Goal: Browse casually: Explore the website without a specific task or goal

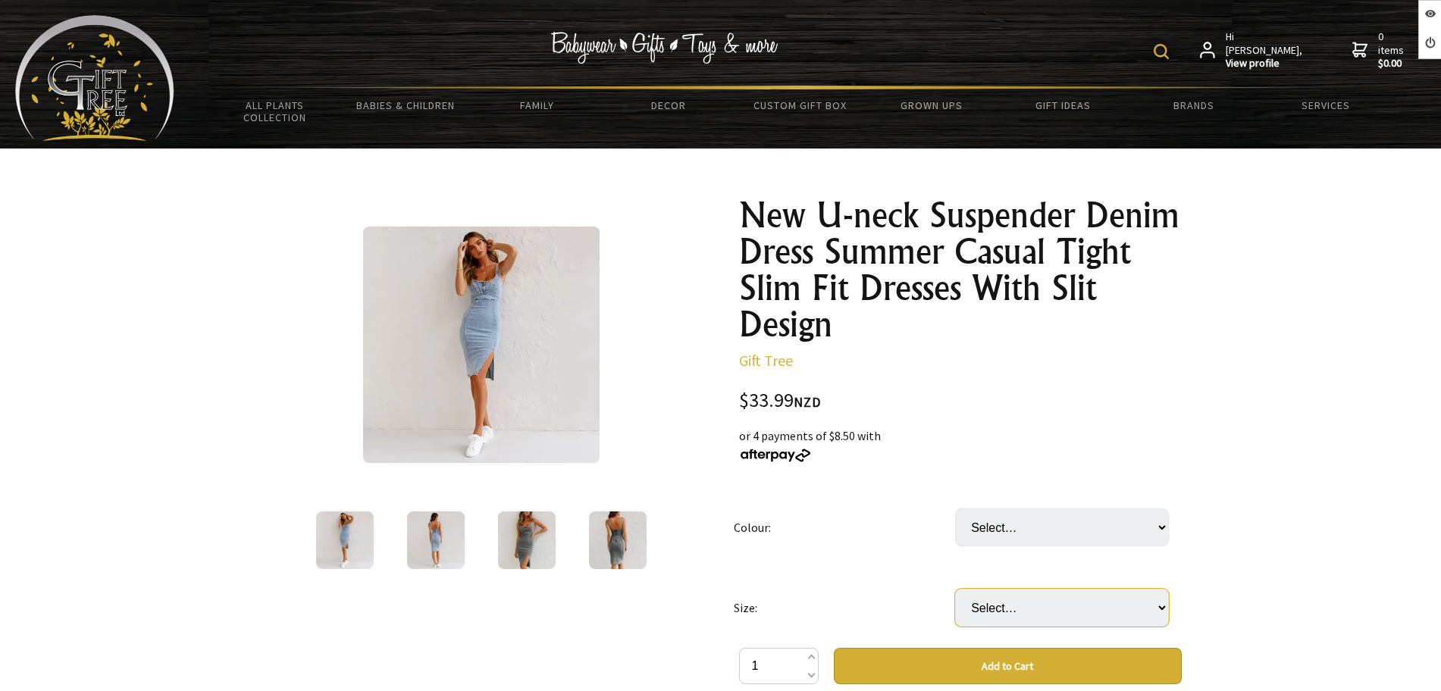
click at [988, 615] on select "Select… 2XL L M S XL" at bounding box center [1062, 608] width 214 height 38
drag, startPoint x: 909, startPoint y: 552, endPoint x: 867, endPoint y: 447, distance: 113.3
click at [908, 552] on td "Colour:" at bounding box center [844, 527] width 221 height 80
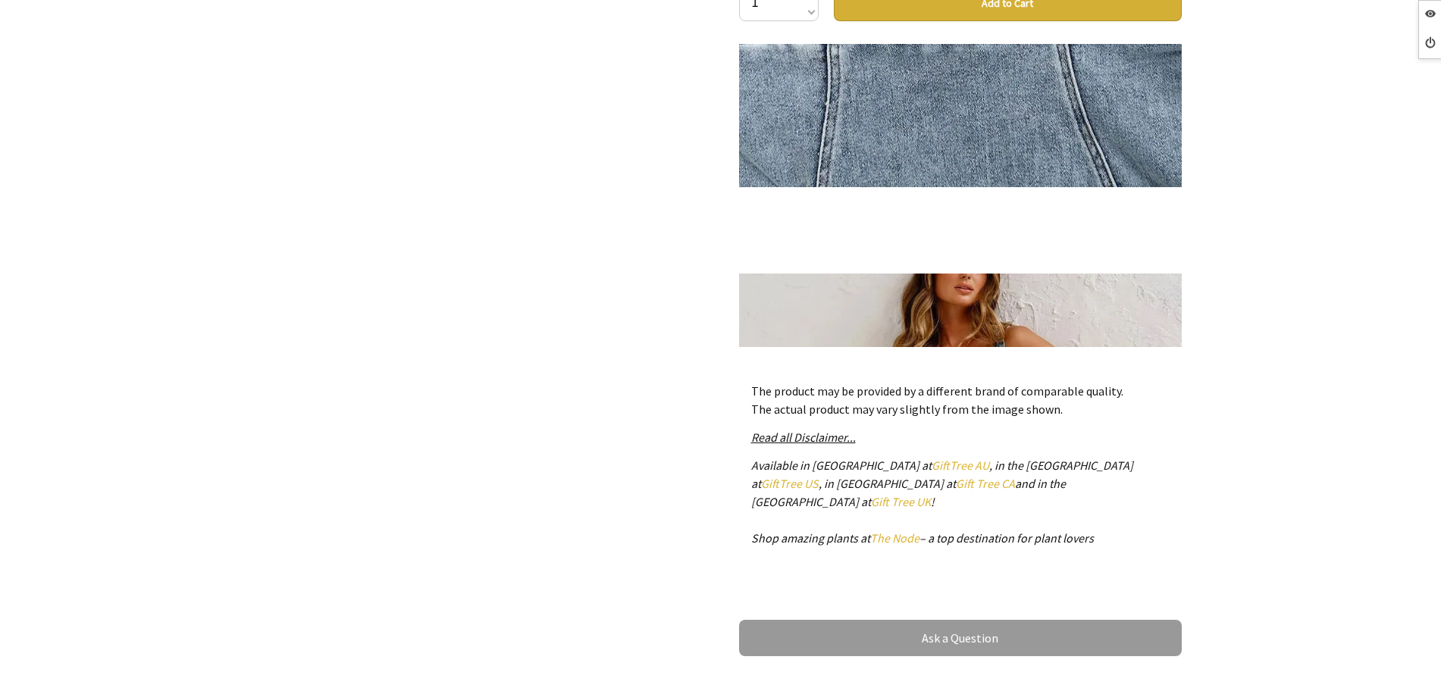
scroll to position [2842, 0]
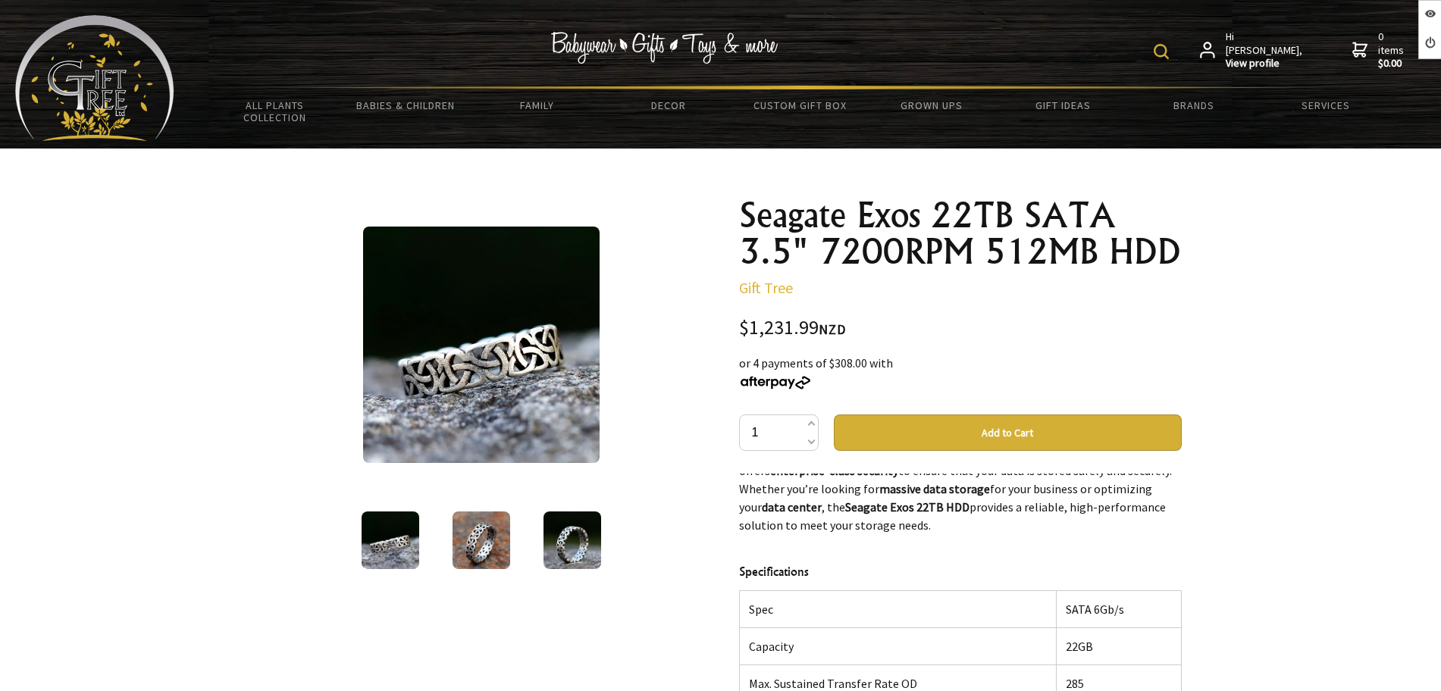
click at [523, 336] on img at bounding box center [481, 345] width 236 height 236
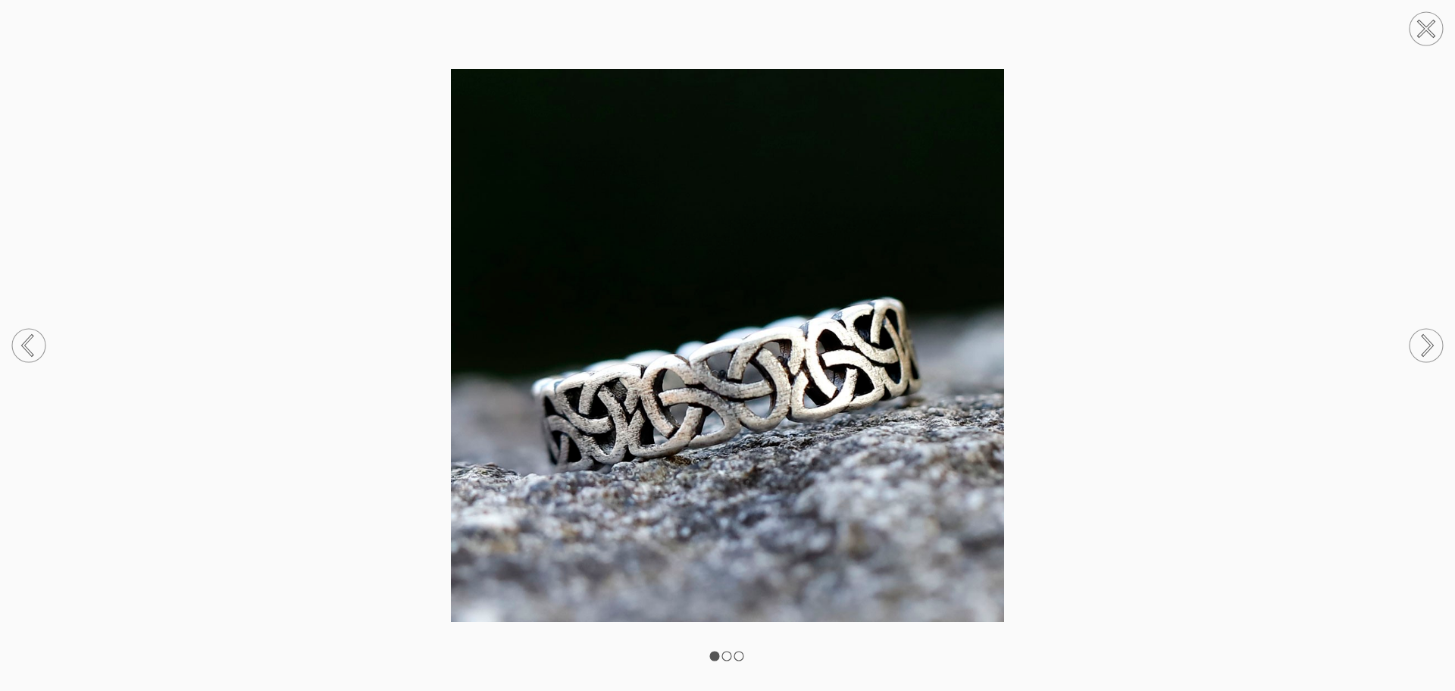
click at [1417, 349] on circle at bounding box center [1426, 345] width 33 height 33
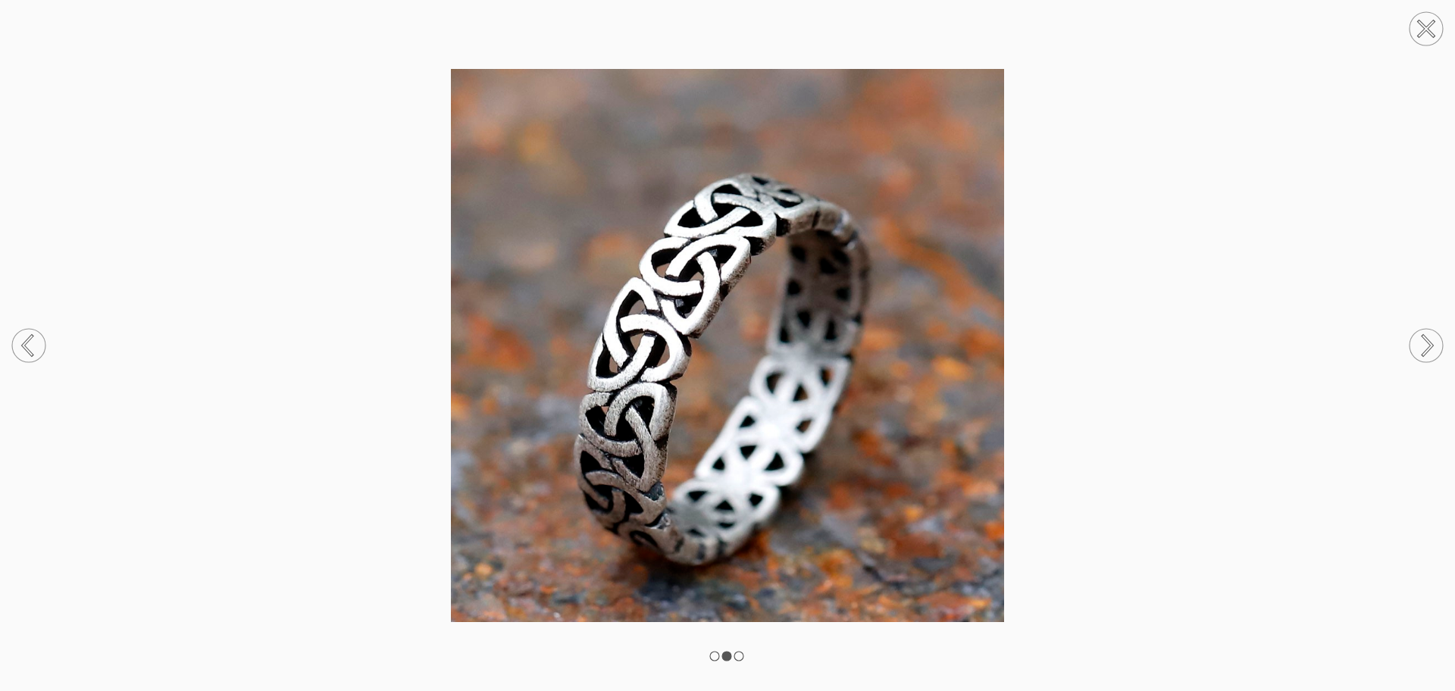
click at [1420, 348] on circle at bounding box center [1426, 345] width 33 height 33
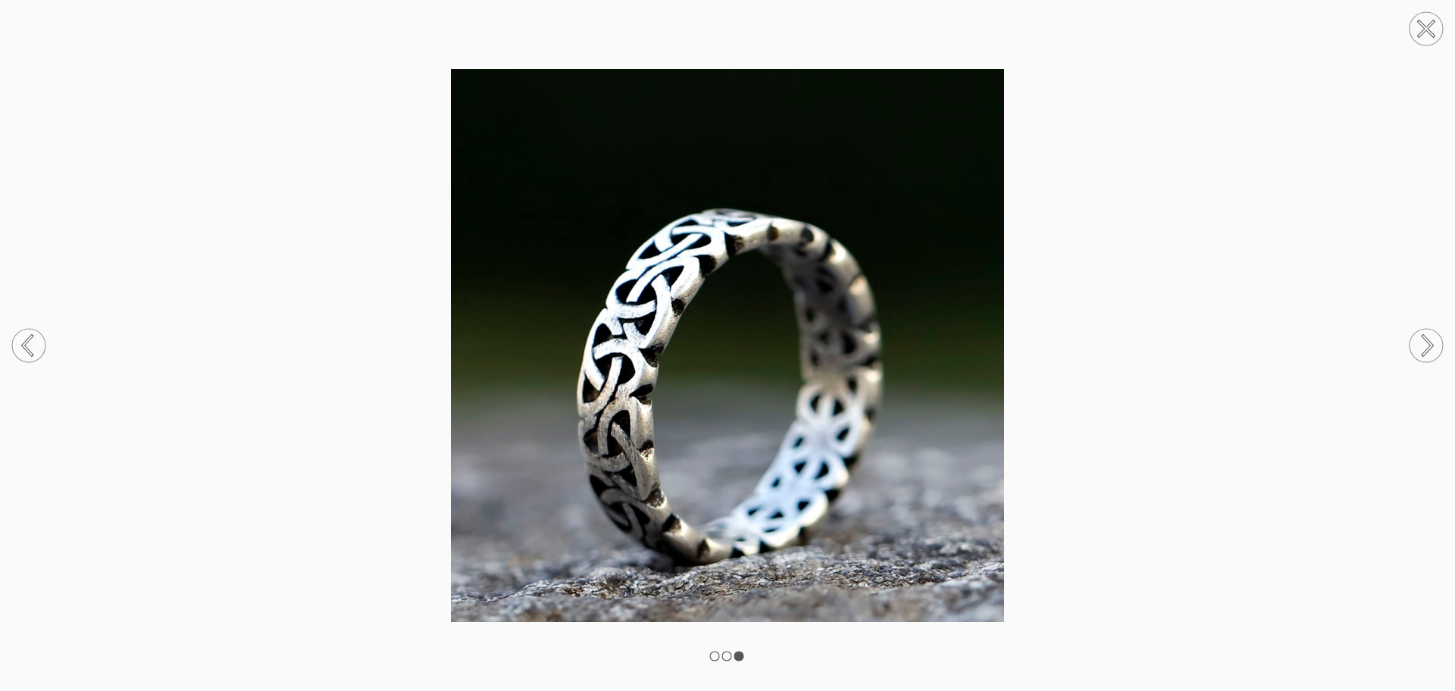
click at [1424, 31] on icon at bounding box center [1426, 28] width 15 height 15
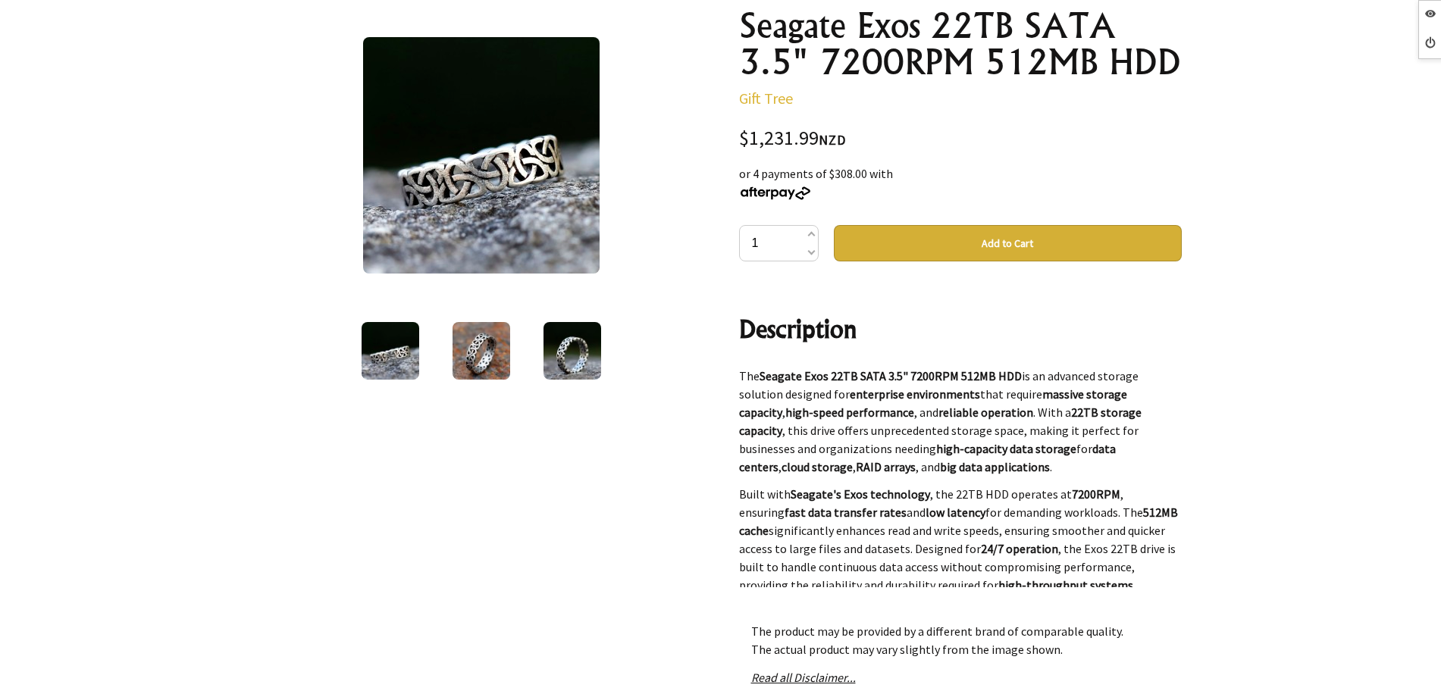
scroll to position [74, 0]
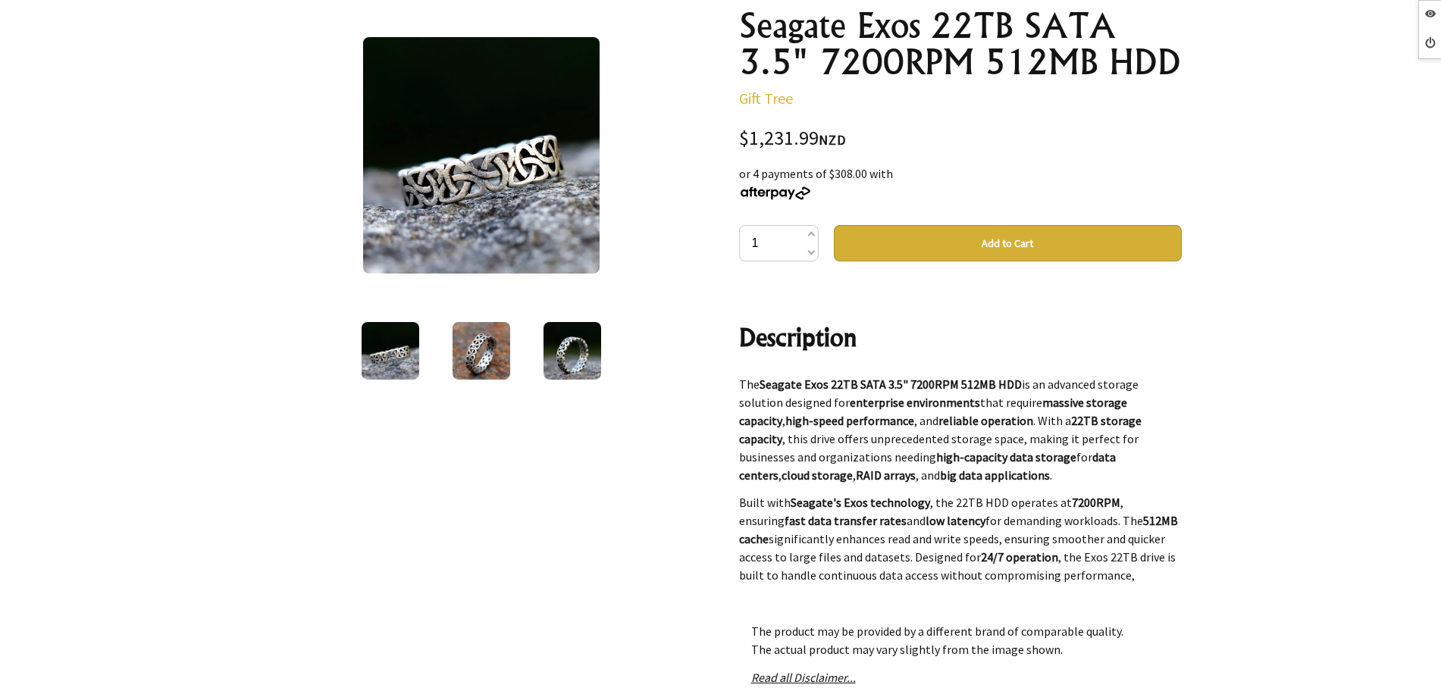
click at [480, 364] on img at bounding box center [481, 351] width 58 height 58
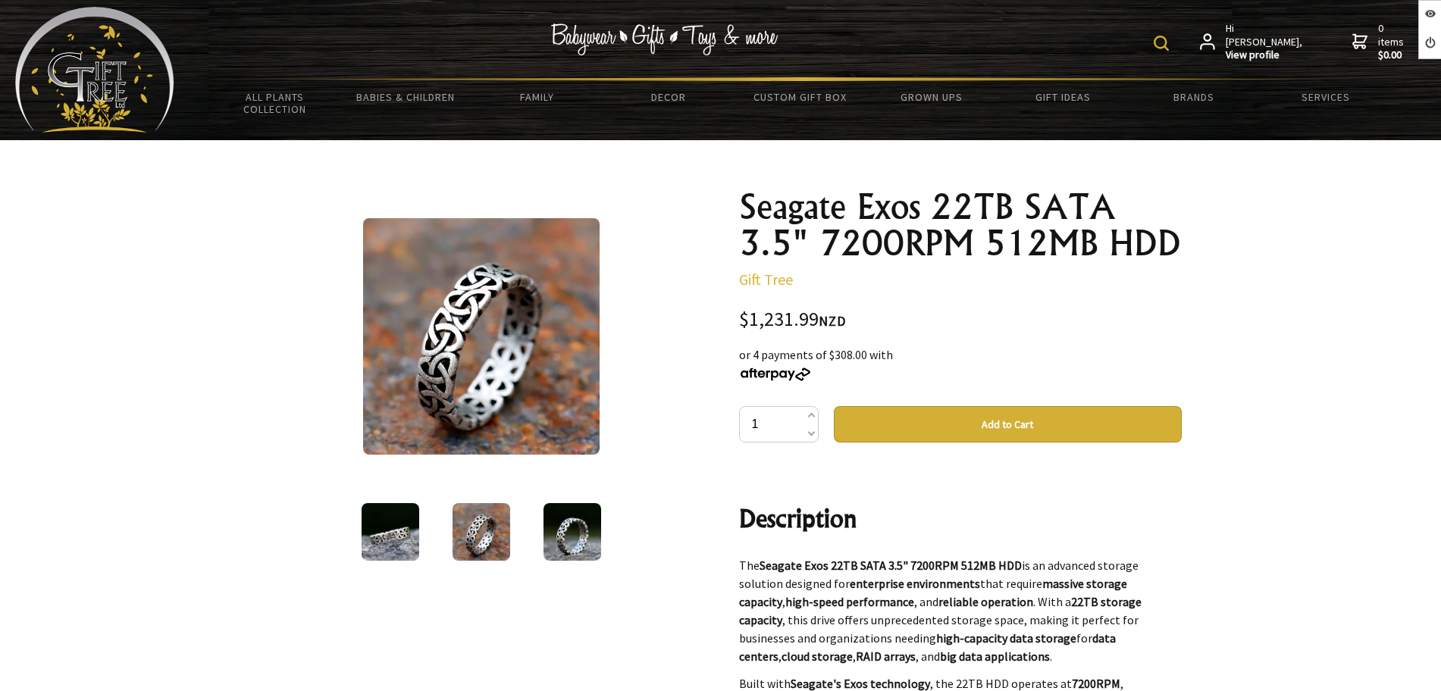
scroll to position [0, 0]
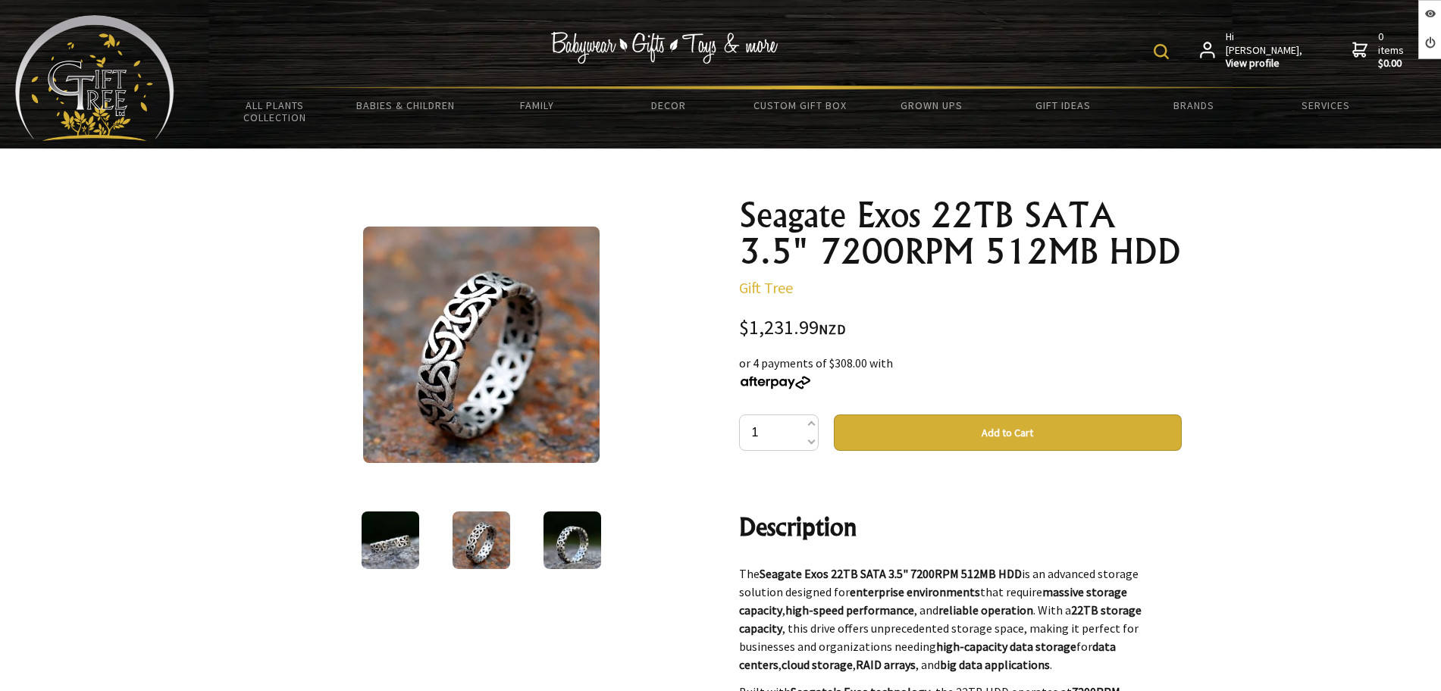
click at [563, 522] on img at bounding box center [572, 541] width 58 height 58
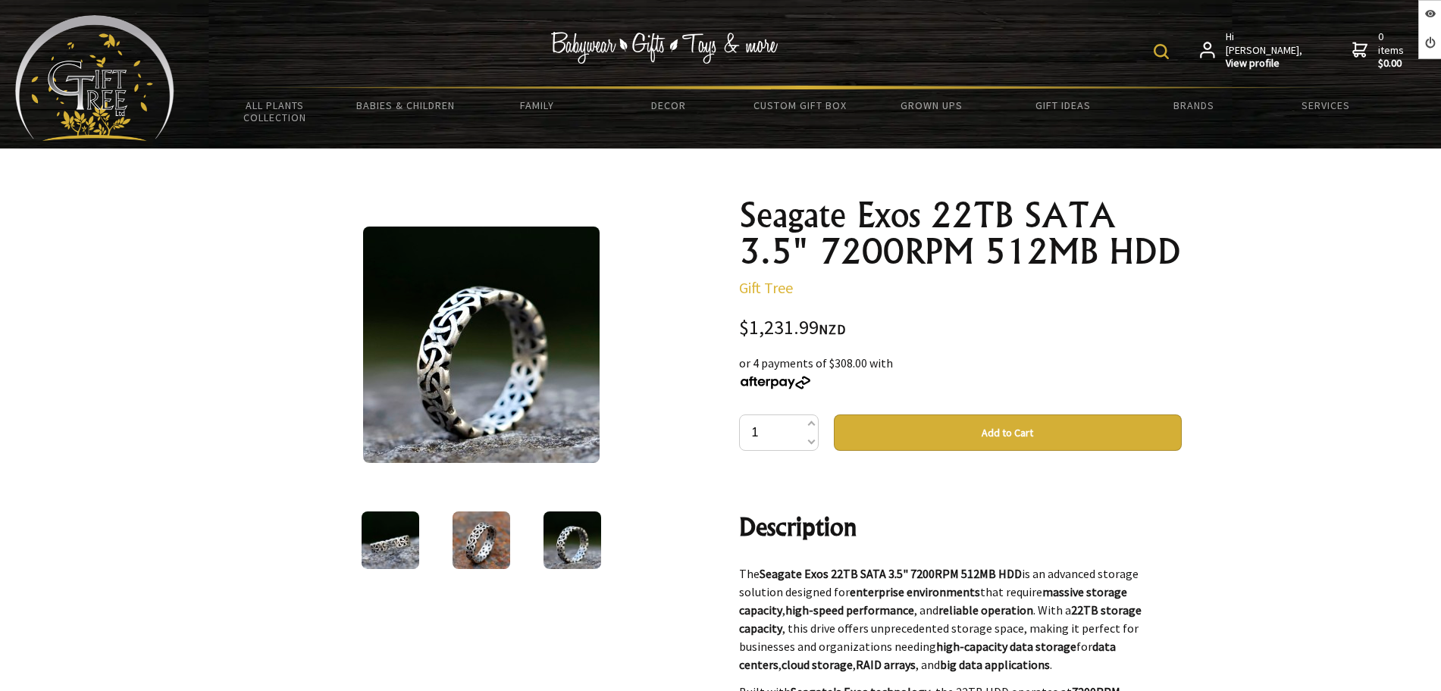
click at [559, 520] on img at bounding box center [572, 541] width 58 height 58
click at [500, 512] on img at bounding box center [481, 541] width 58 height 58
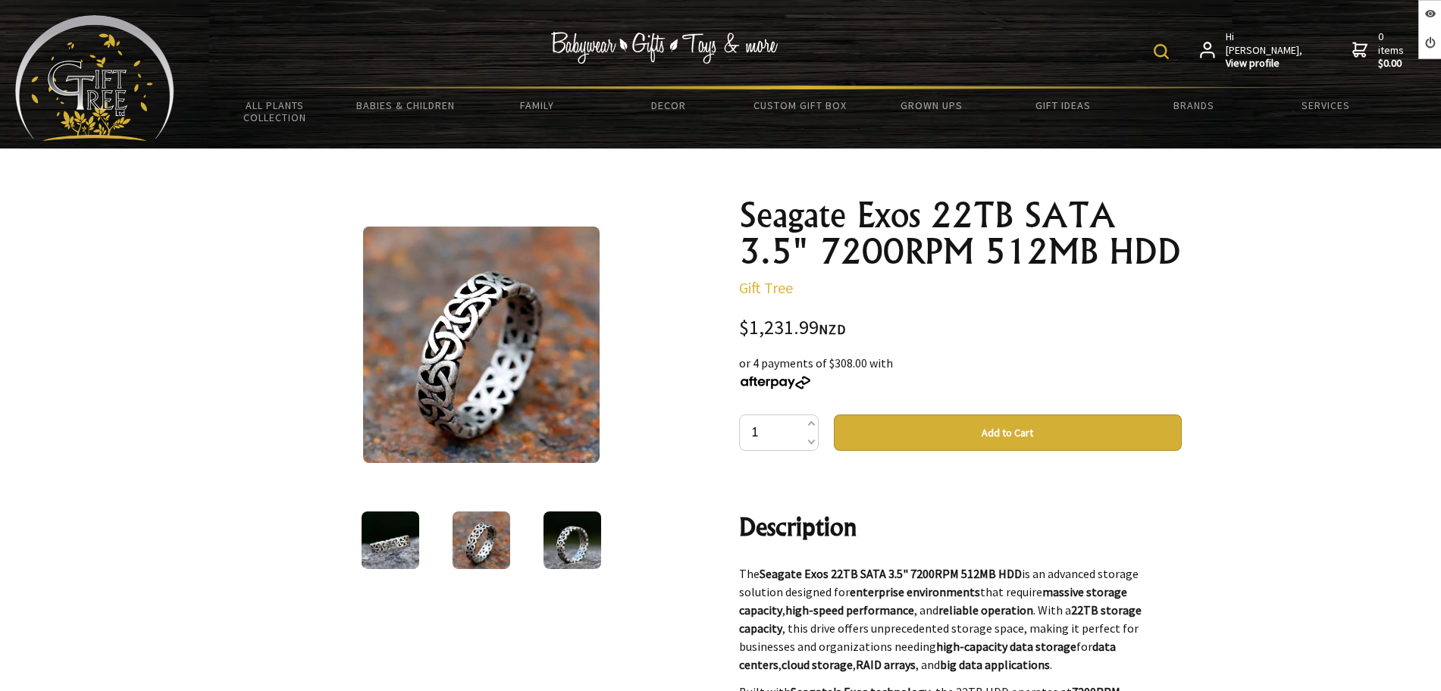
click at [430, 527] on div at bounding box center [390, 541] width 91 height 64
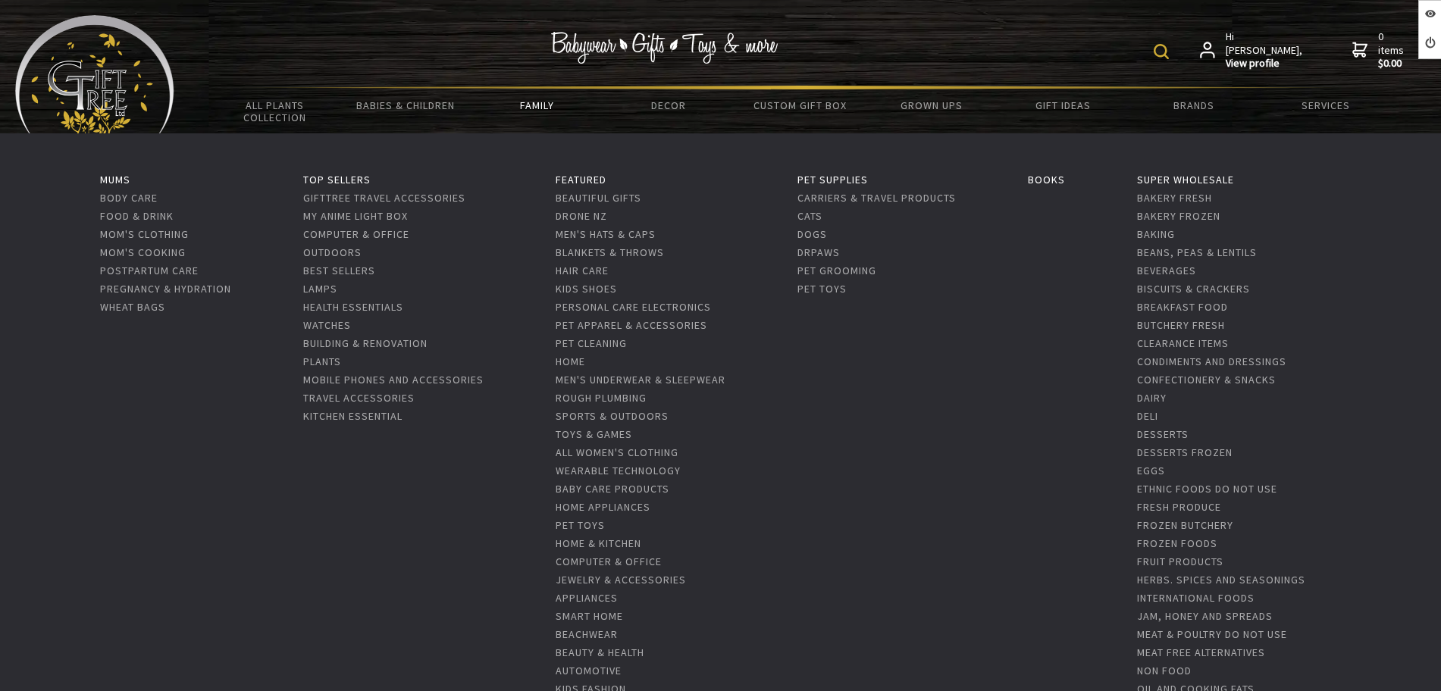
scroll to position [189, 0]
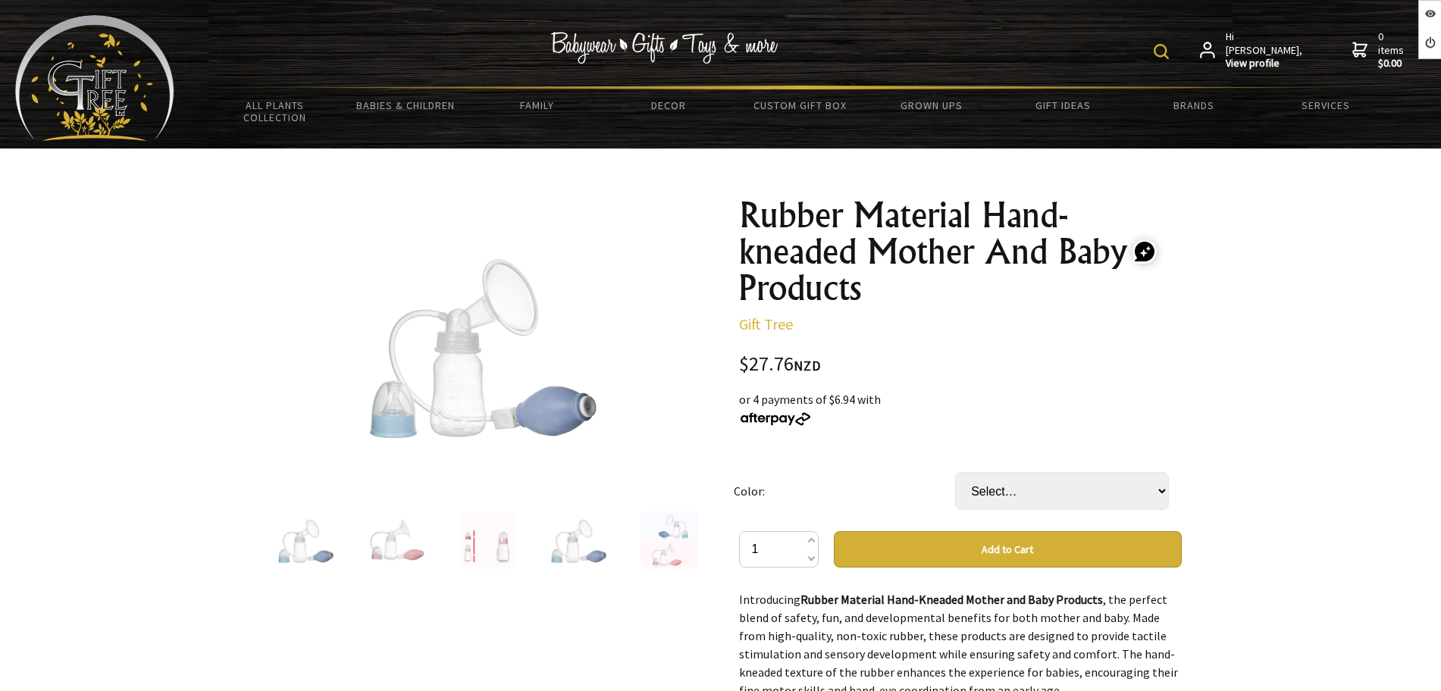
click at [399, 540] on img at bounding box center [397, 541] width 58 height 58
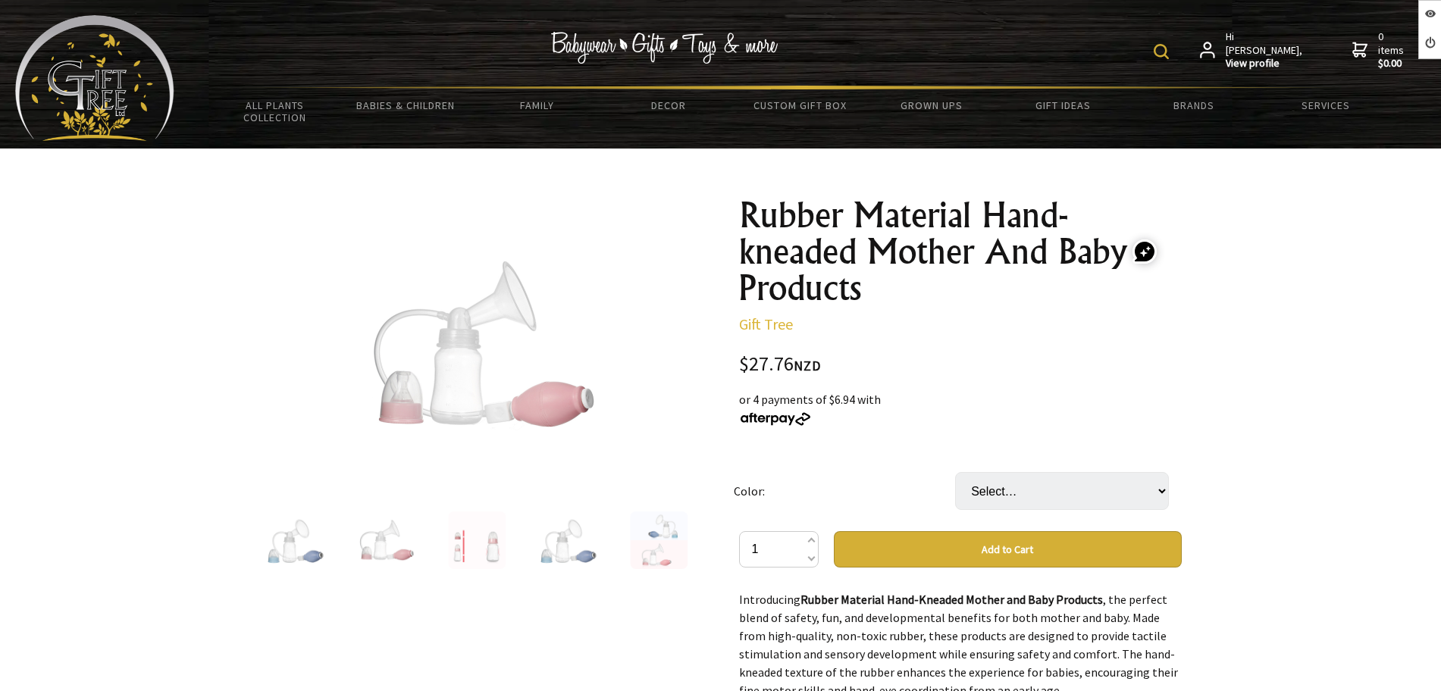
click at [435, 540] on div at bounding box center [476, 541] width 91 height 64
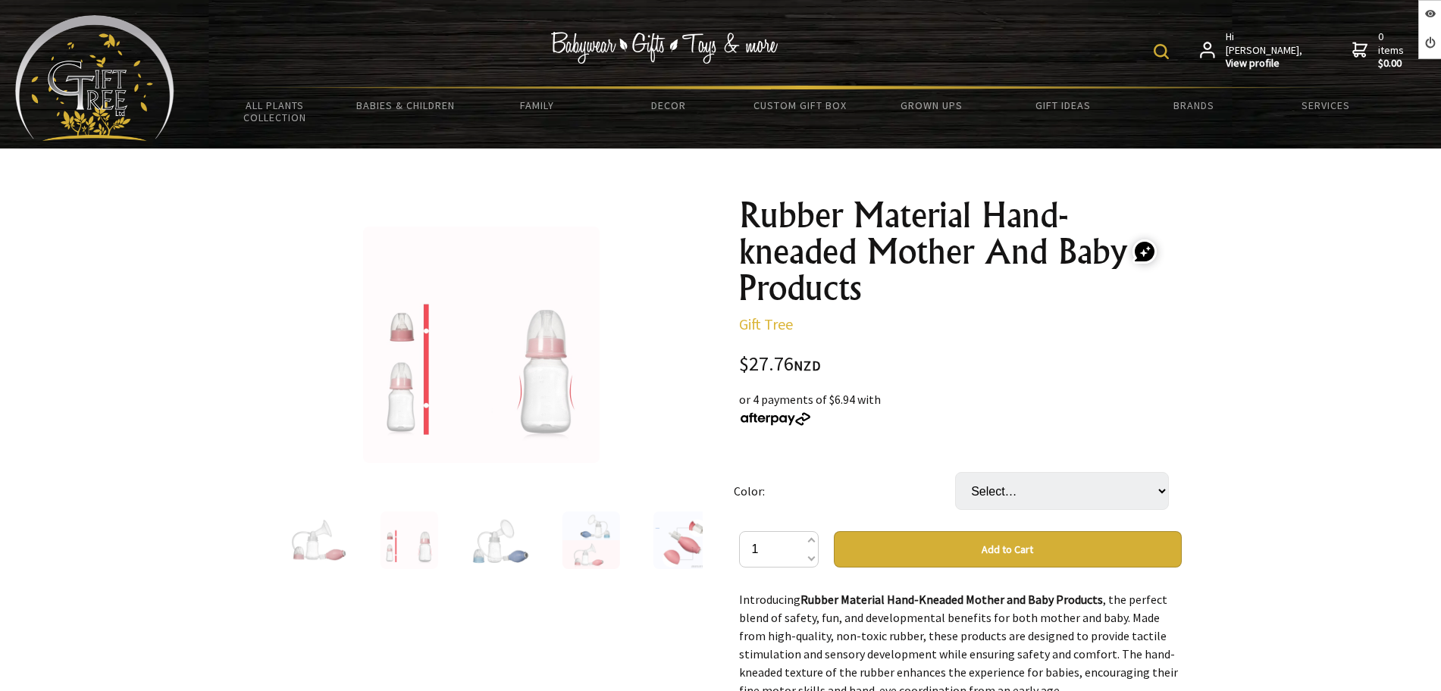
click at [471, 540] on img at bounding box center [500, 541] width 58 height 58
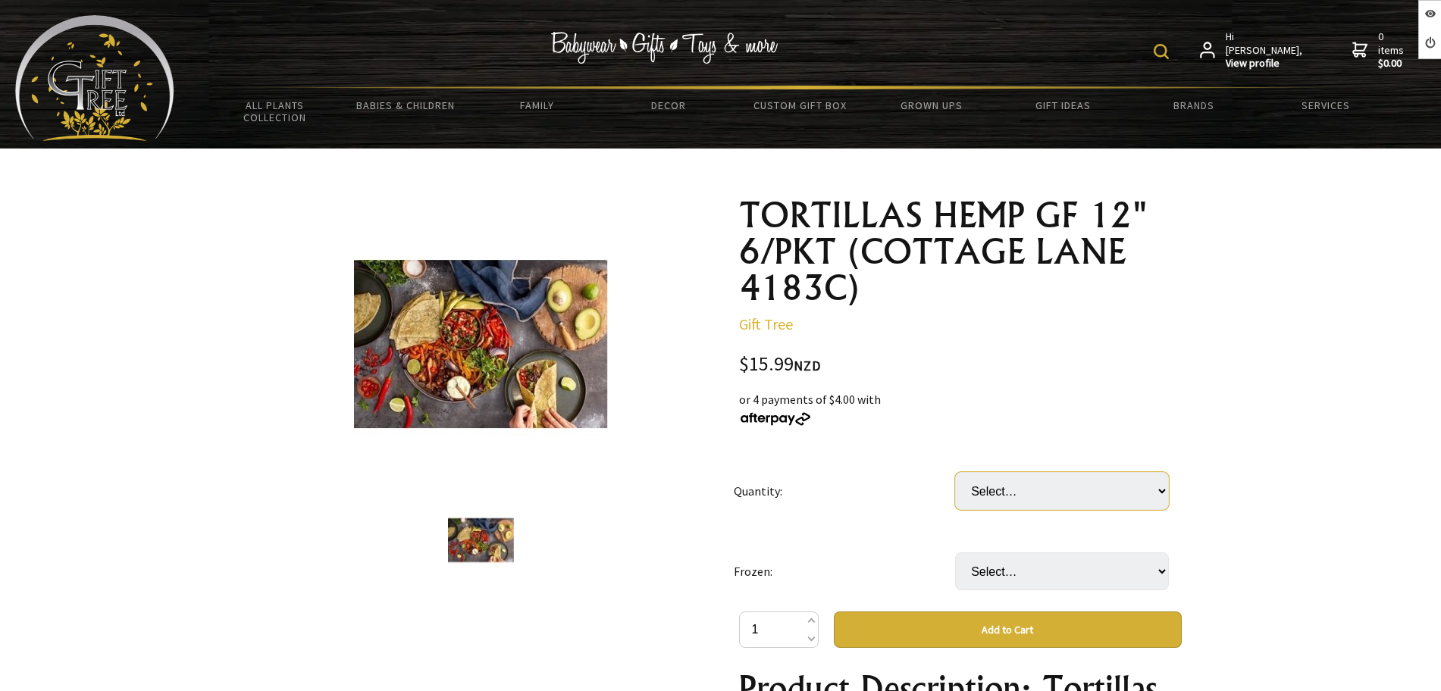
click at [1038, 496] on select "Select… 7 PKT (+ $95.94)" at bounding box center [1062, 491] width 214 height 38
click at [1024, 583] on select "Select… only available in Chirstchurch" at bounding box center [1062, 571] width 214 height 38
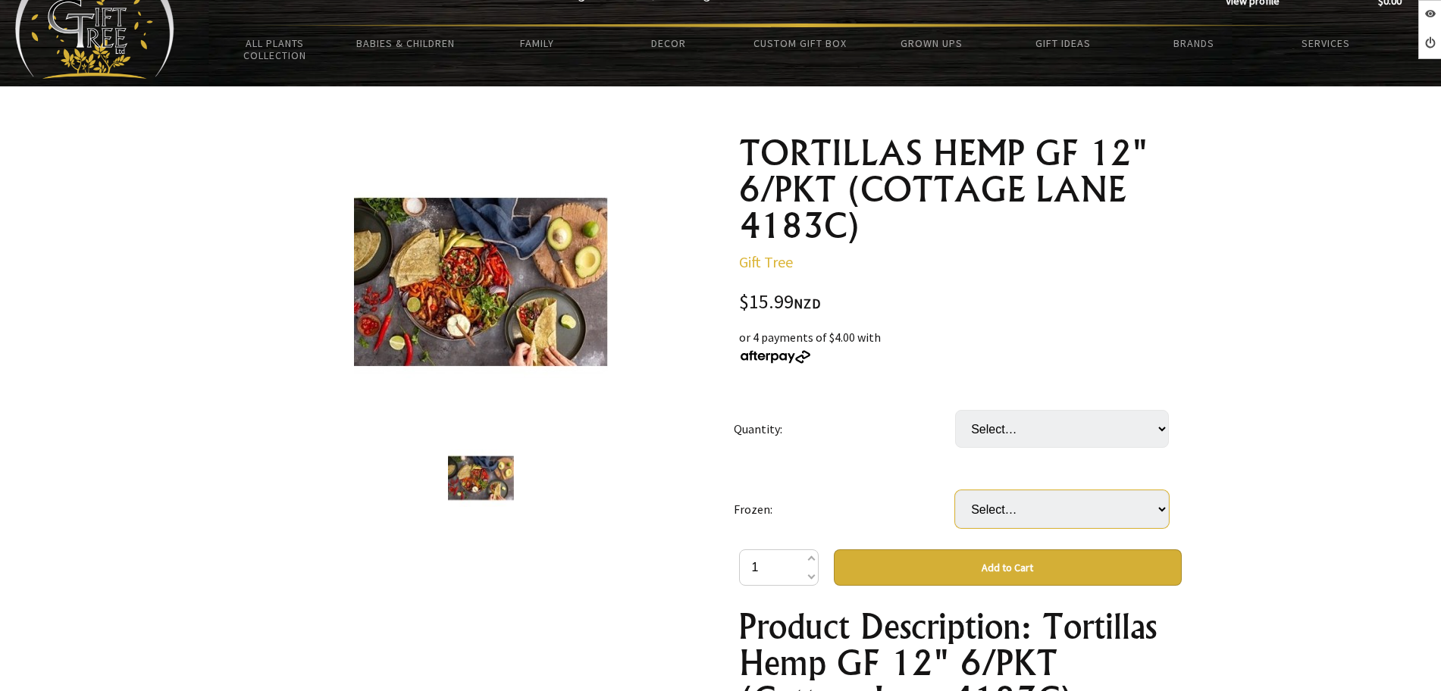
scroll to position [95, 0]
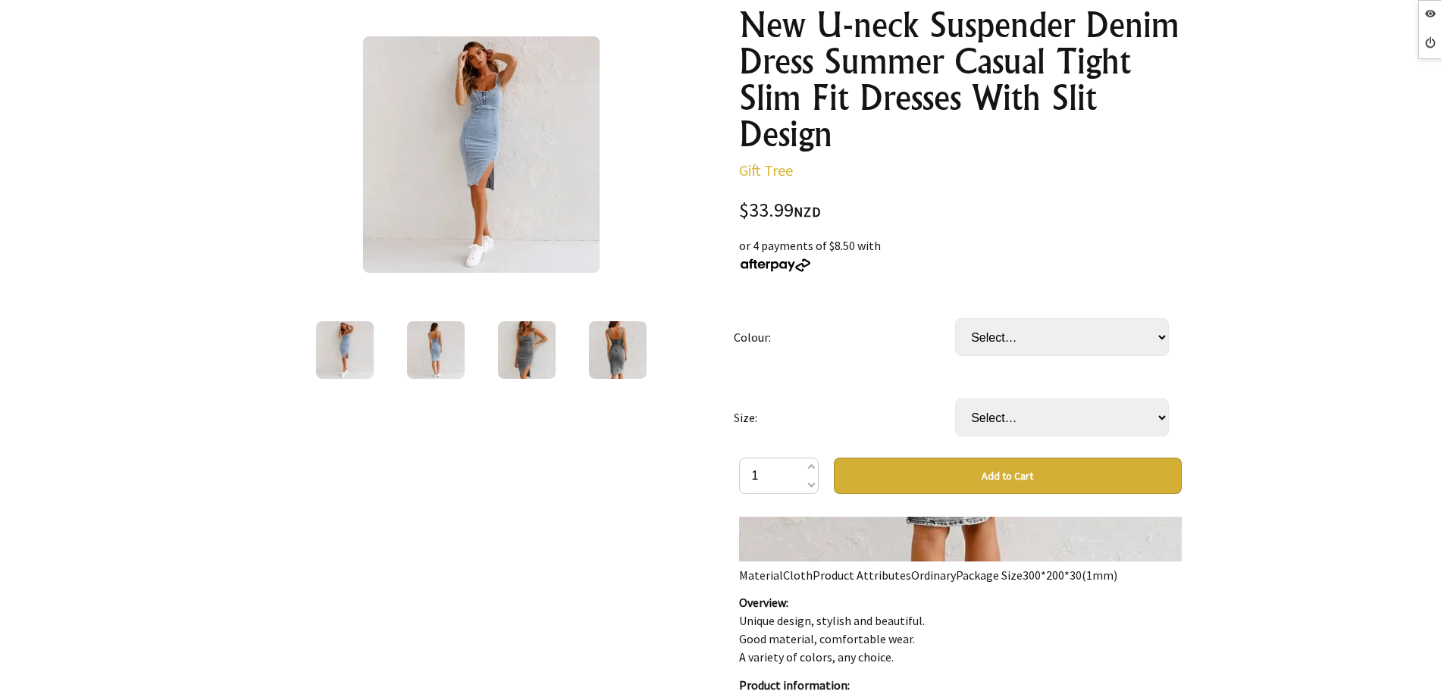
scroll to position [189, 0]
drag, startPoint x: 982, startPoint y: 417, endPoint x: 980, endPoint y: 380, distance: 37.2
click at [983, 417] on select "Select… 2XL L M S XL" at bounding box center [1062, 418] width 214 height 38
click at [990, 349] on select "Select… Black Grey Blue" at bounding box center [1062, 338] width 214 height 38
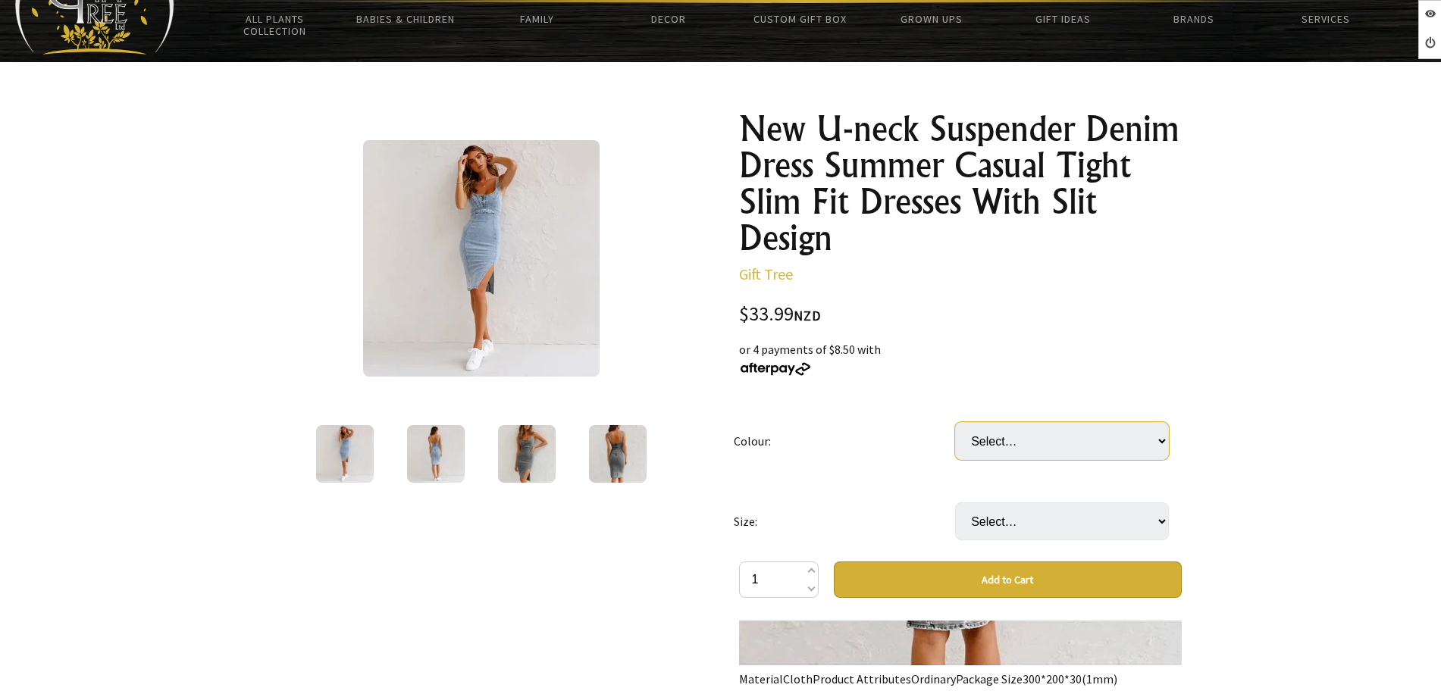
scroll to position [0, 0]
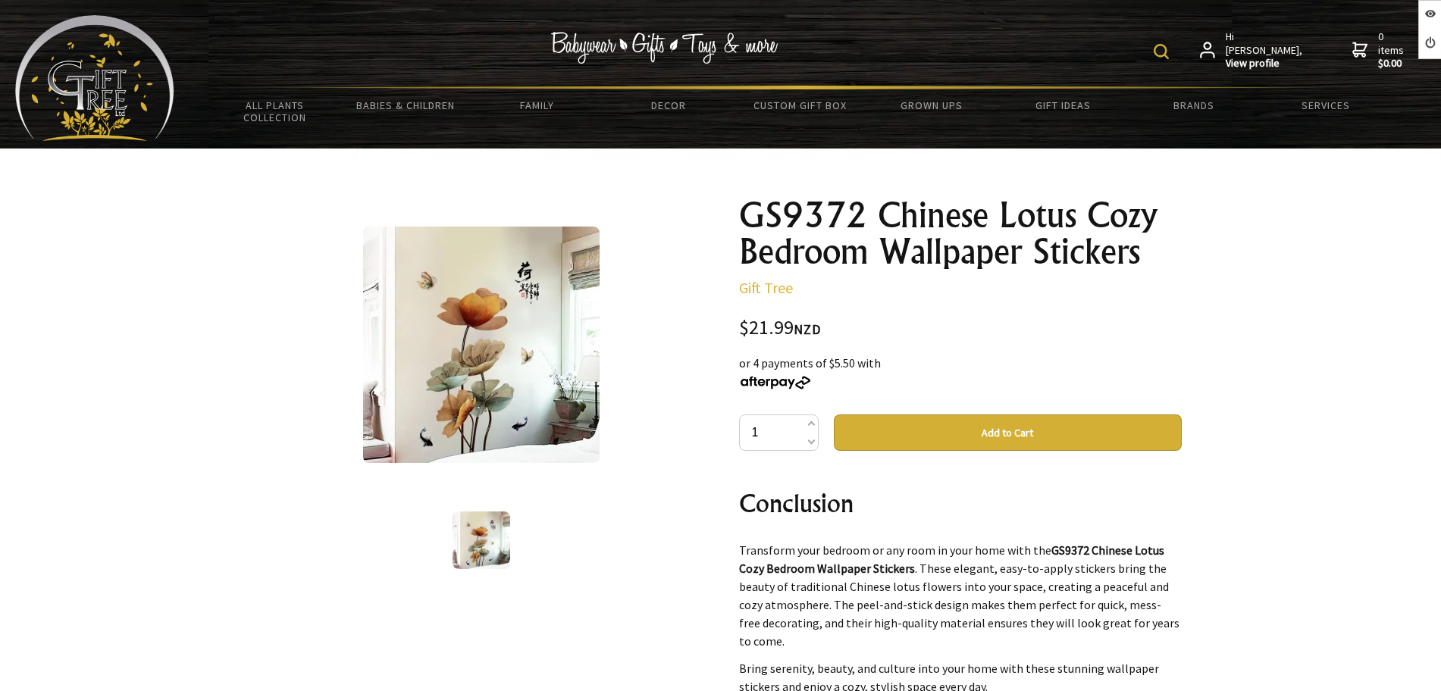
scroll to position [1231, 0]
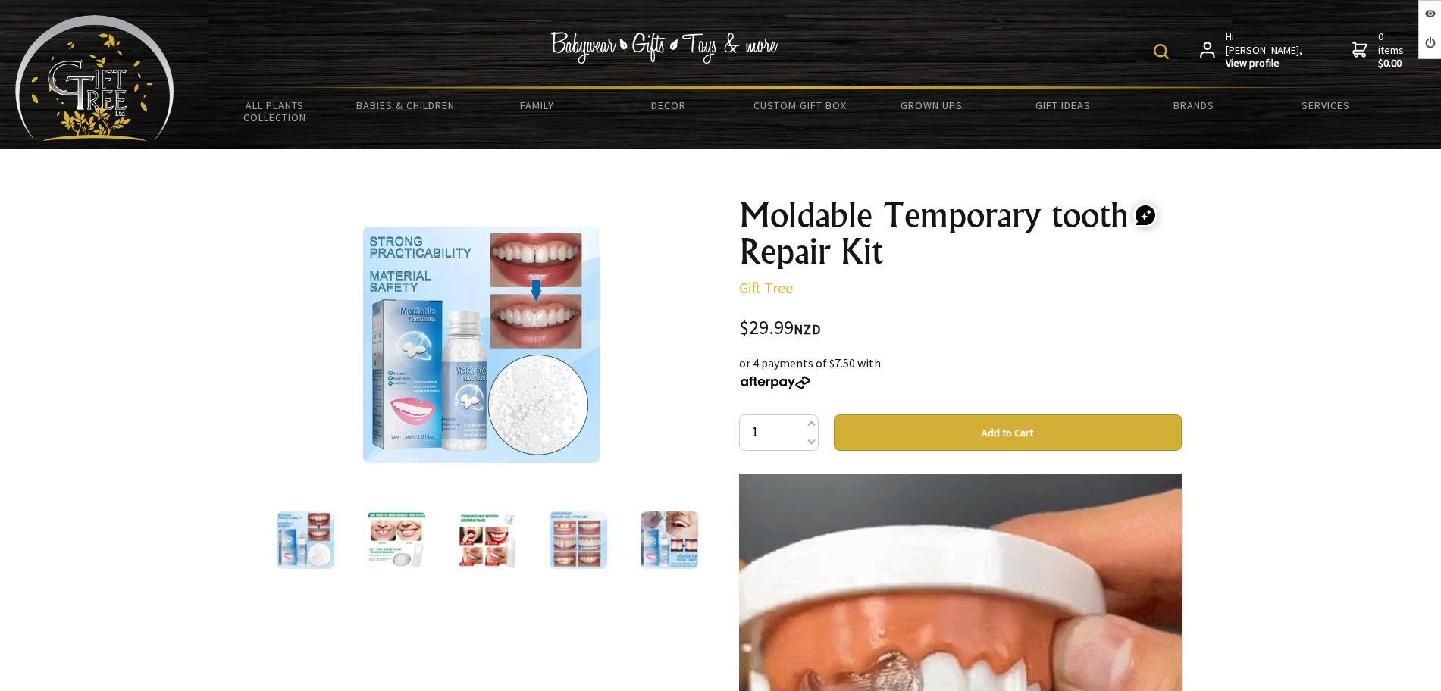
click at [465, 383] on img at bounding box center [481, 345] width 236 height 236
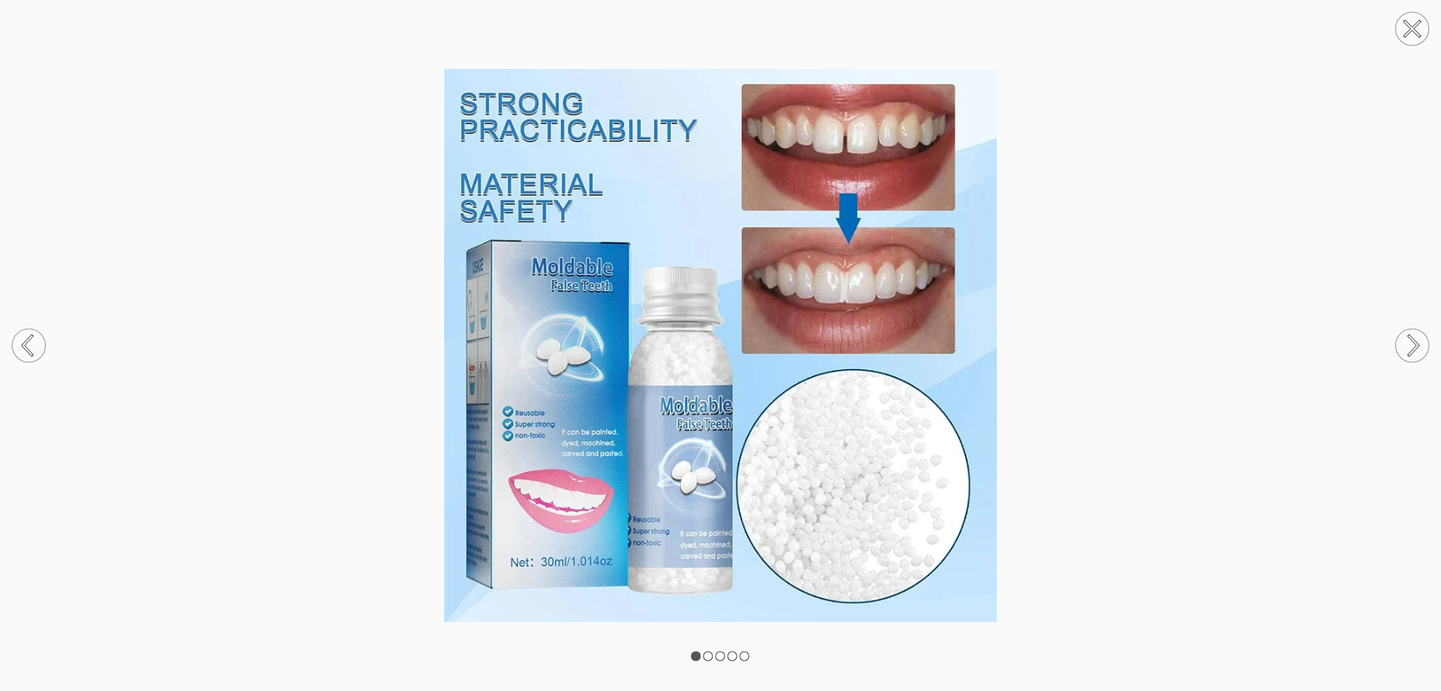
click at [1425, 343] on circle at bounding box center [1411, 345] width 33 height 33
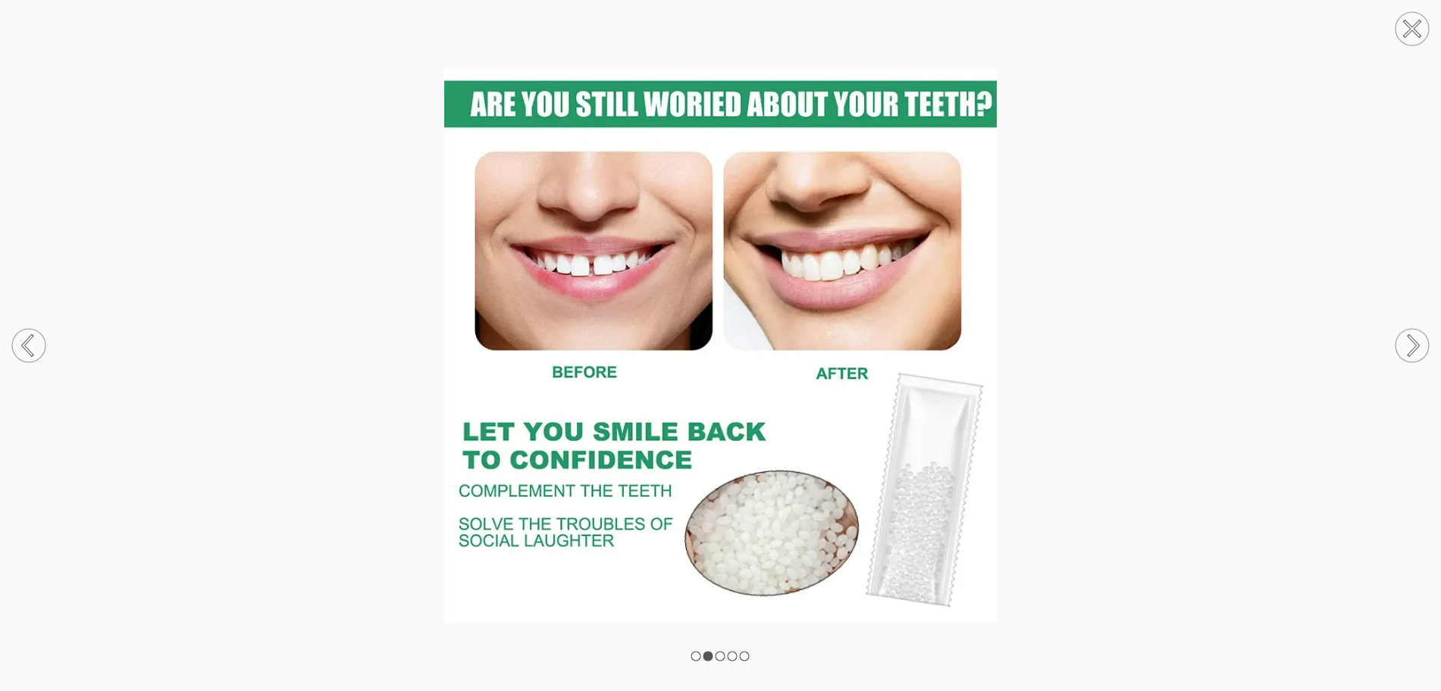
click at [1423, 37] on circle at bounding box center [1411, 28] width 33 height 33
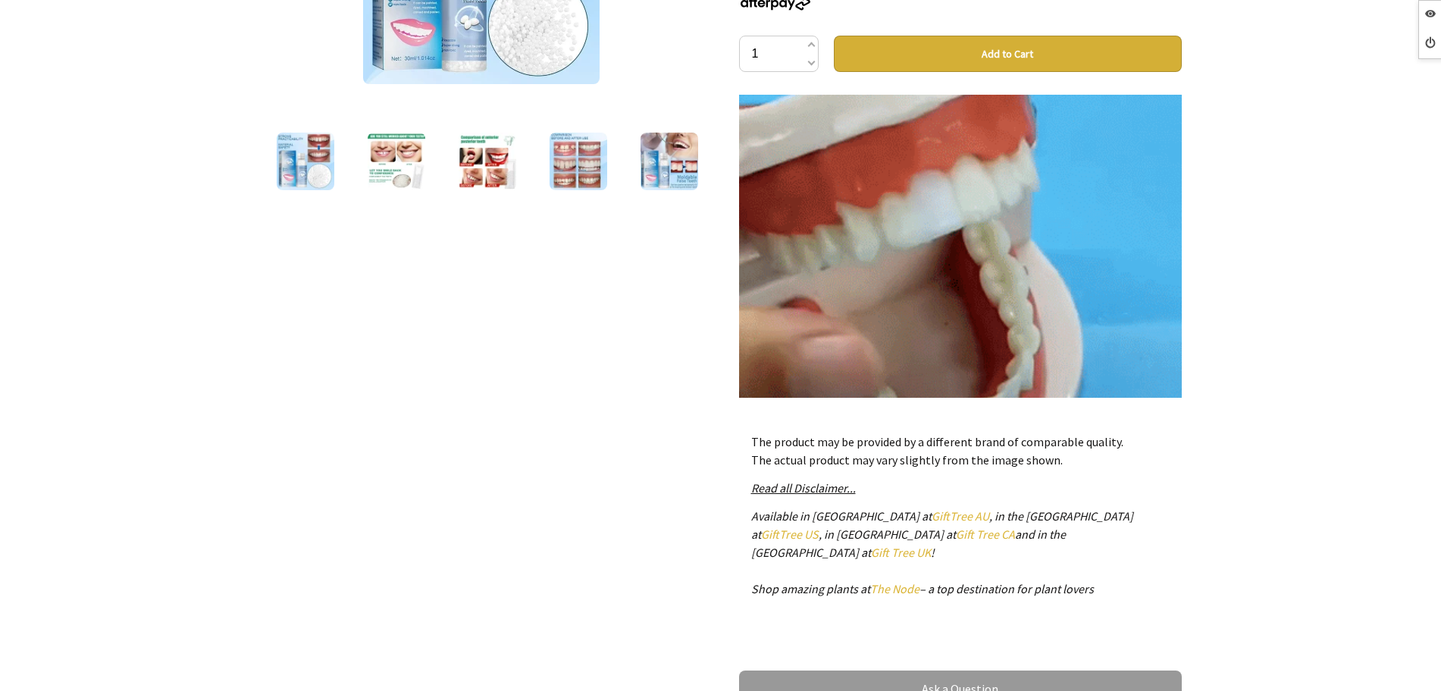
scroll to position [3964, 0]
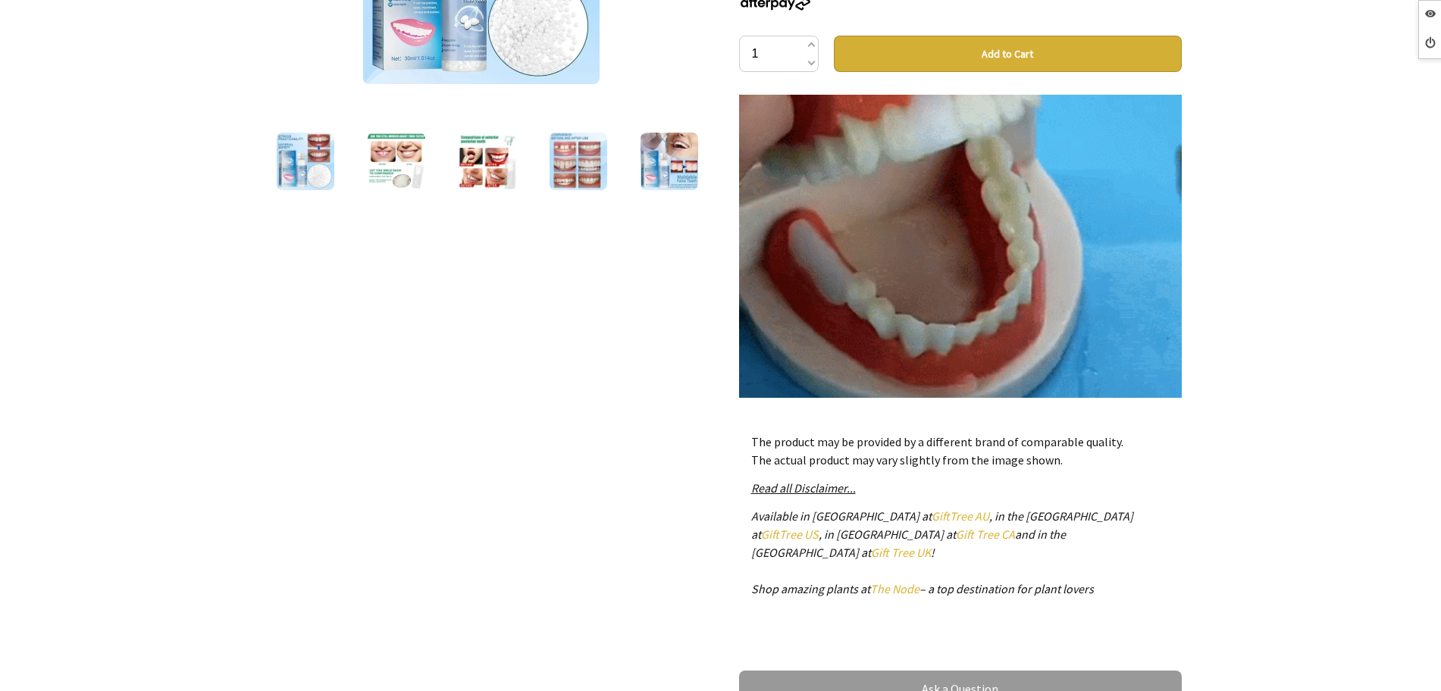
click at [669, 161] on img at bounding box center [669, 162] width 58 height 58
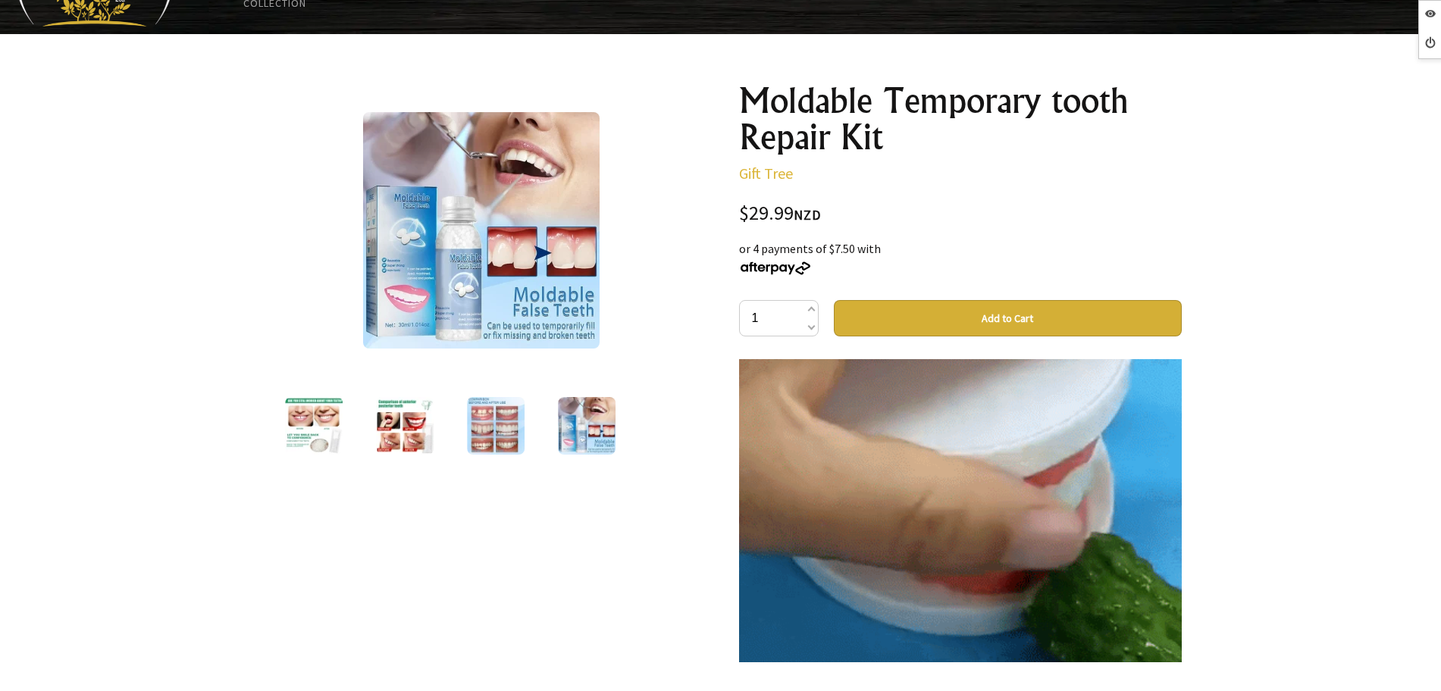
scroll to position [95, 0]
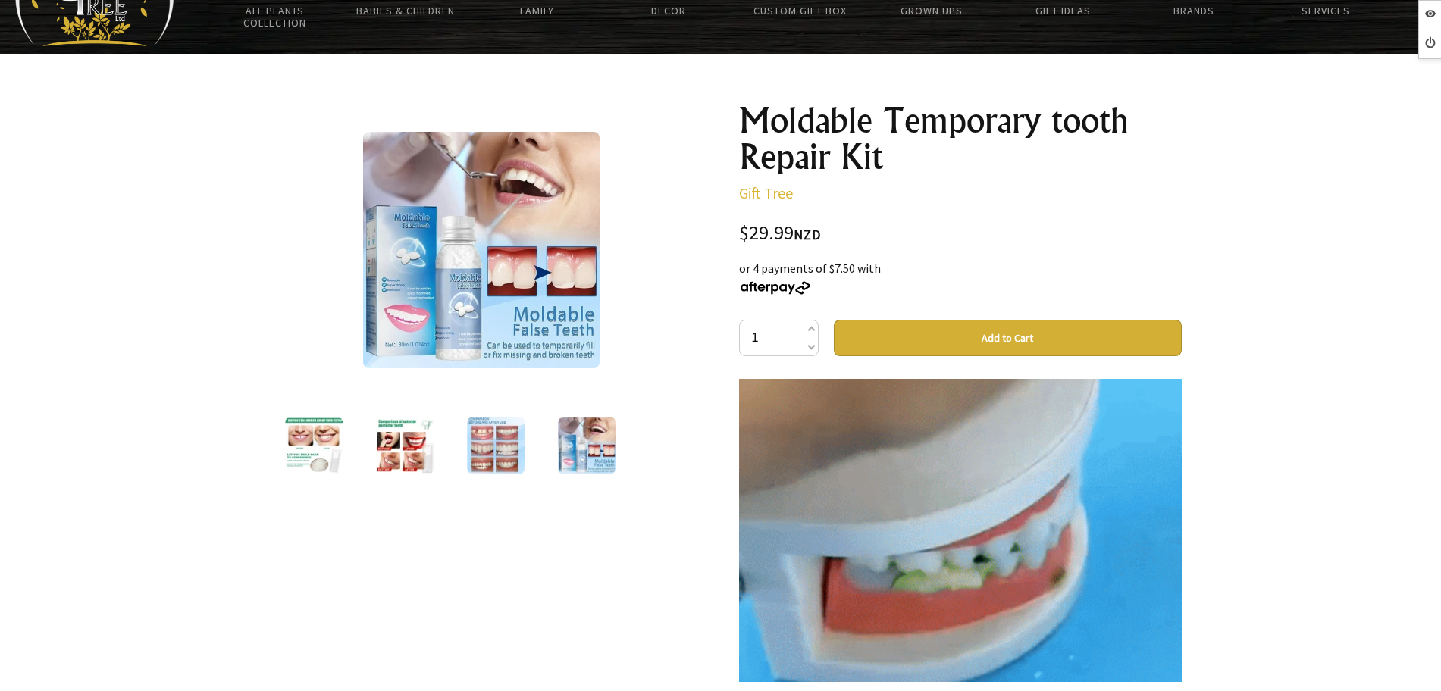
click at [572, 443] on img at bounding box center [587, 446] width 58 height 58
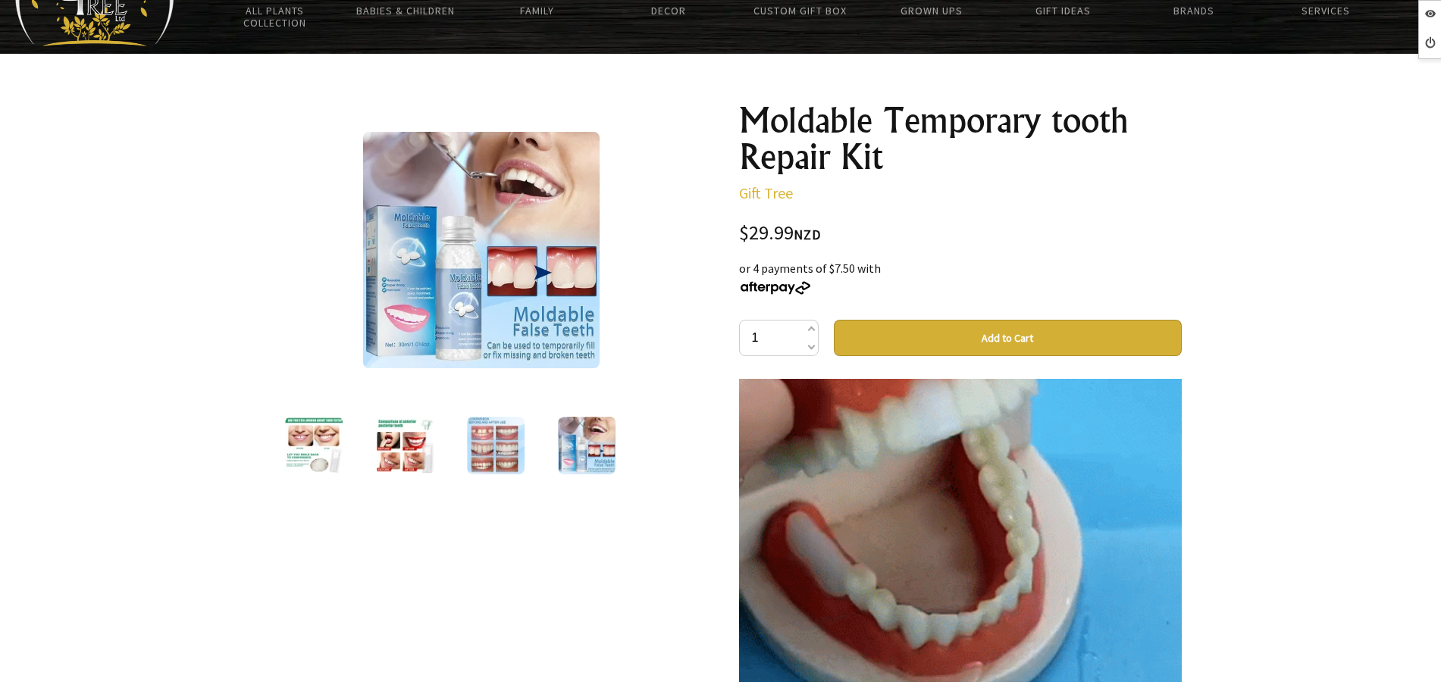
click at [467, 299] on img at bounding box center [481, 250] width 236 height 236
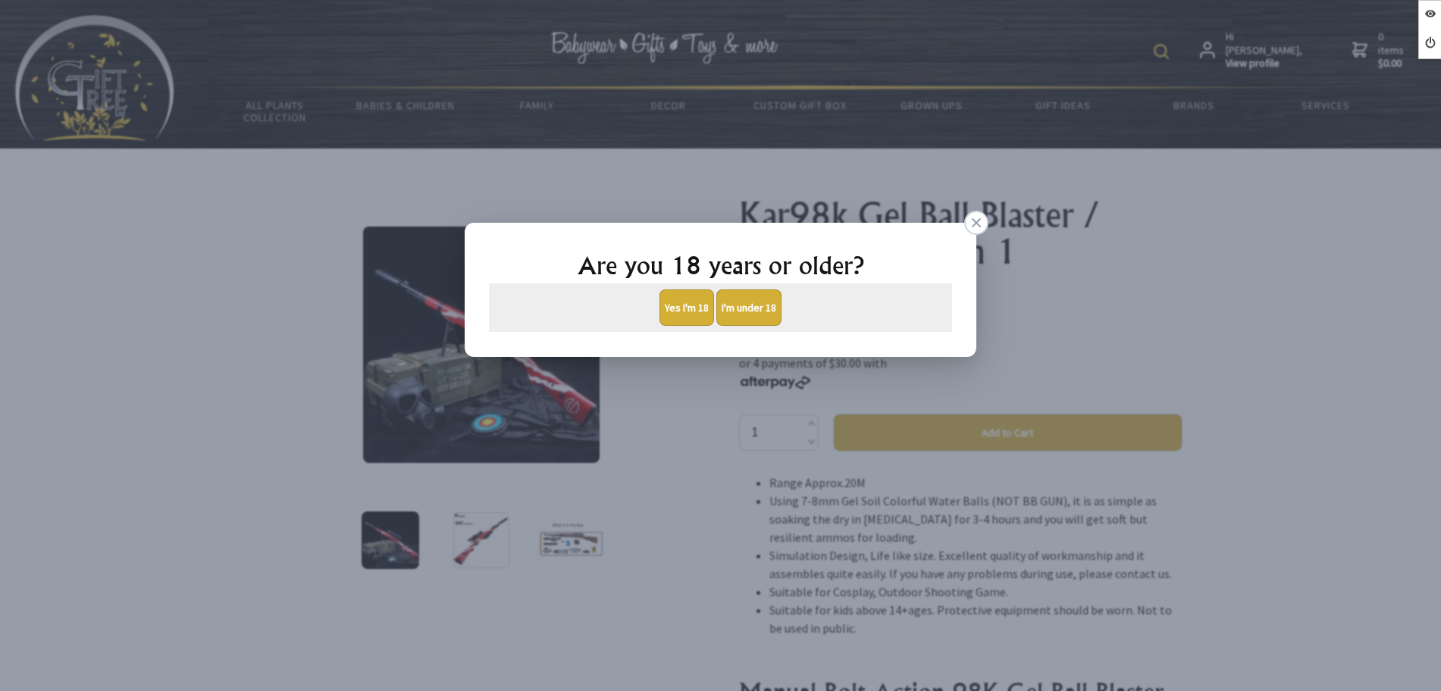
click at [687, 308] on button "Yes I'm 18" at bounding box center [686, 307] width 55 height 36
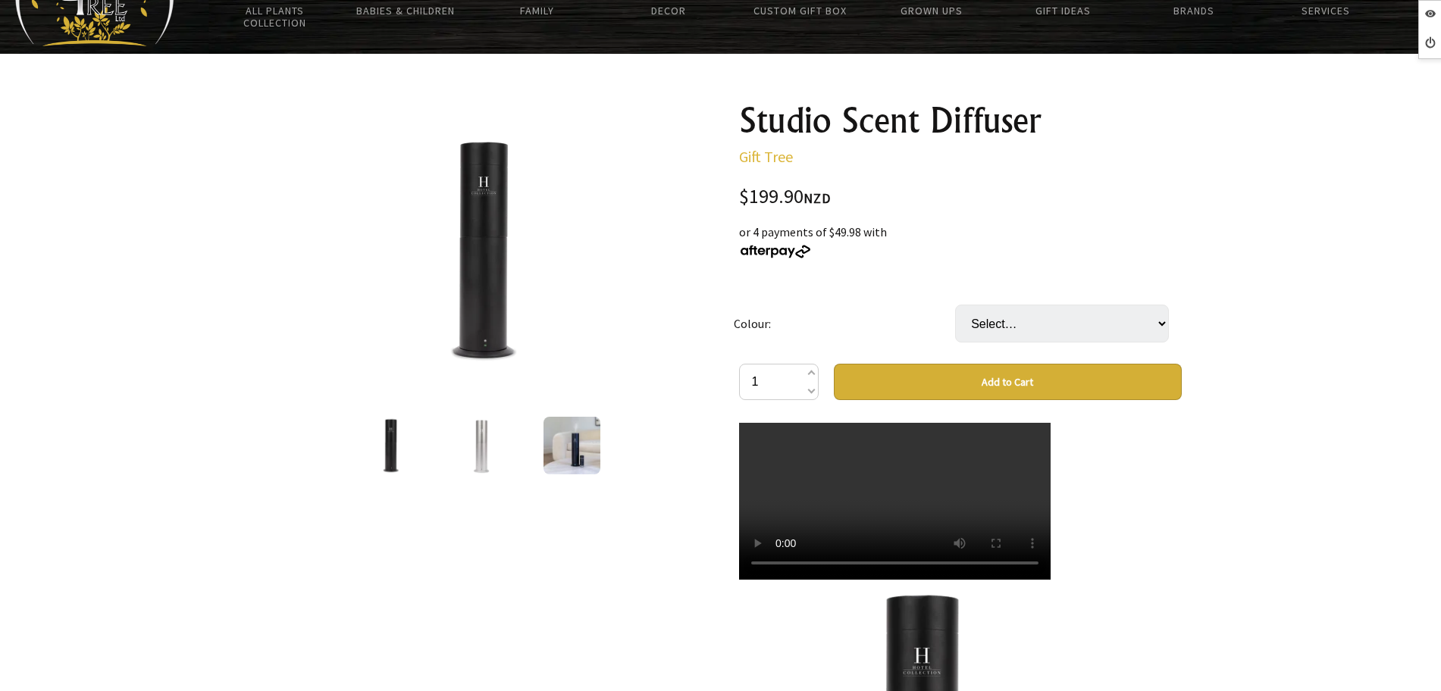
scroll to position [95, 0]
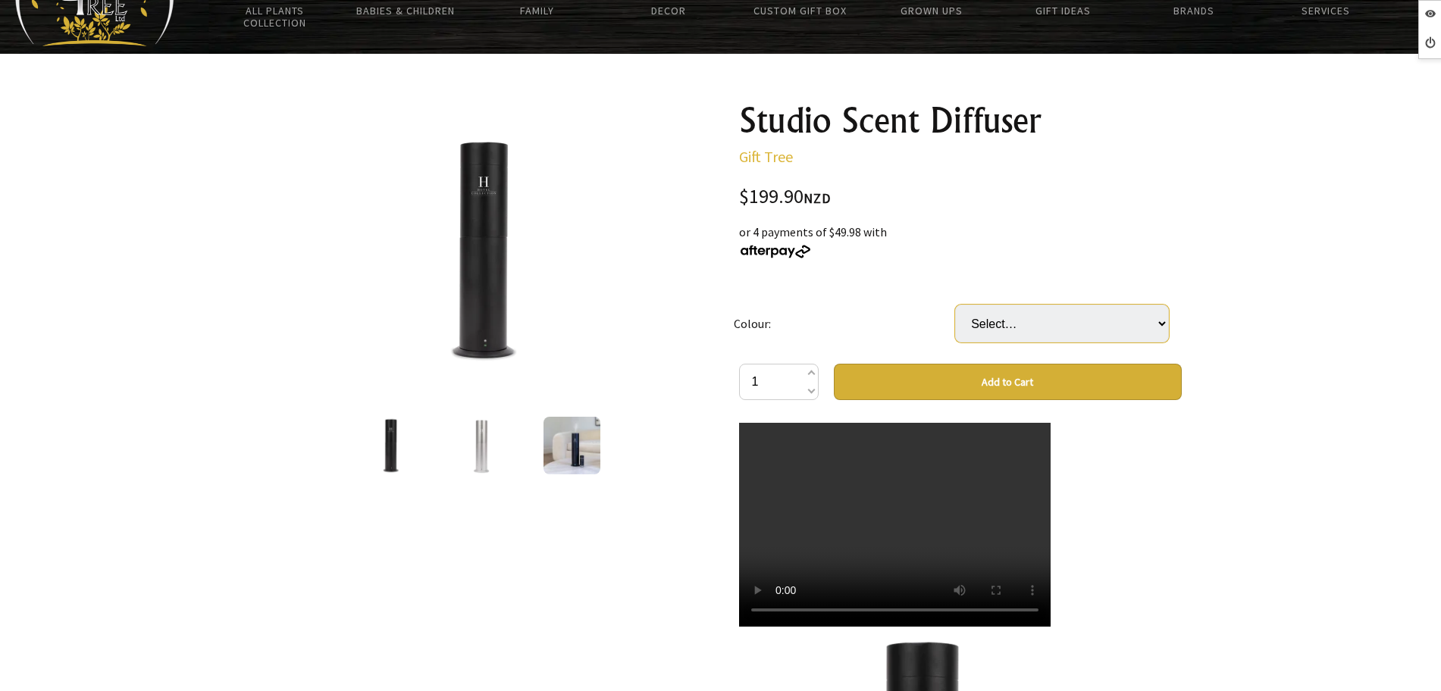
click at [1004, 315] on select "Select… Black White" at bounding box center [1062, 324] width 214 height 38
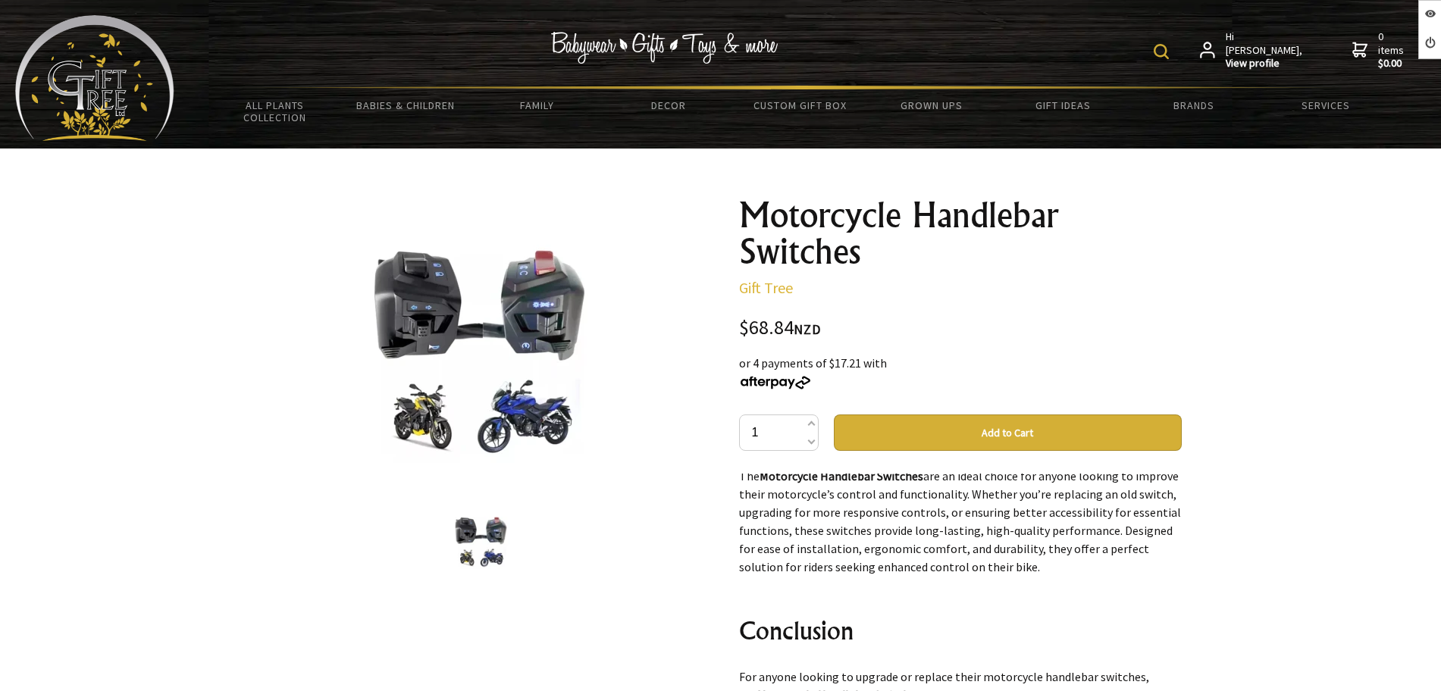
drag, startPoint x: 126, startPoint y: 79, endPoint x: 182, endPoint y: 20, distance: 80.9
click at [126, 79] on img at bounding box center [94, 78] width 159 height 126
